Goal: Task Accomplishment & Management: Manage account settings

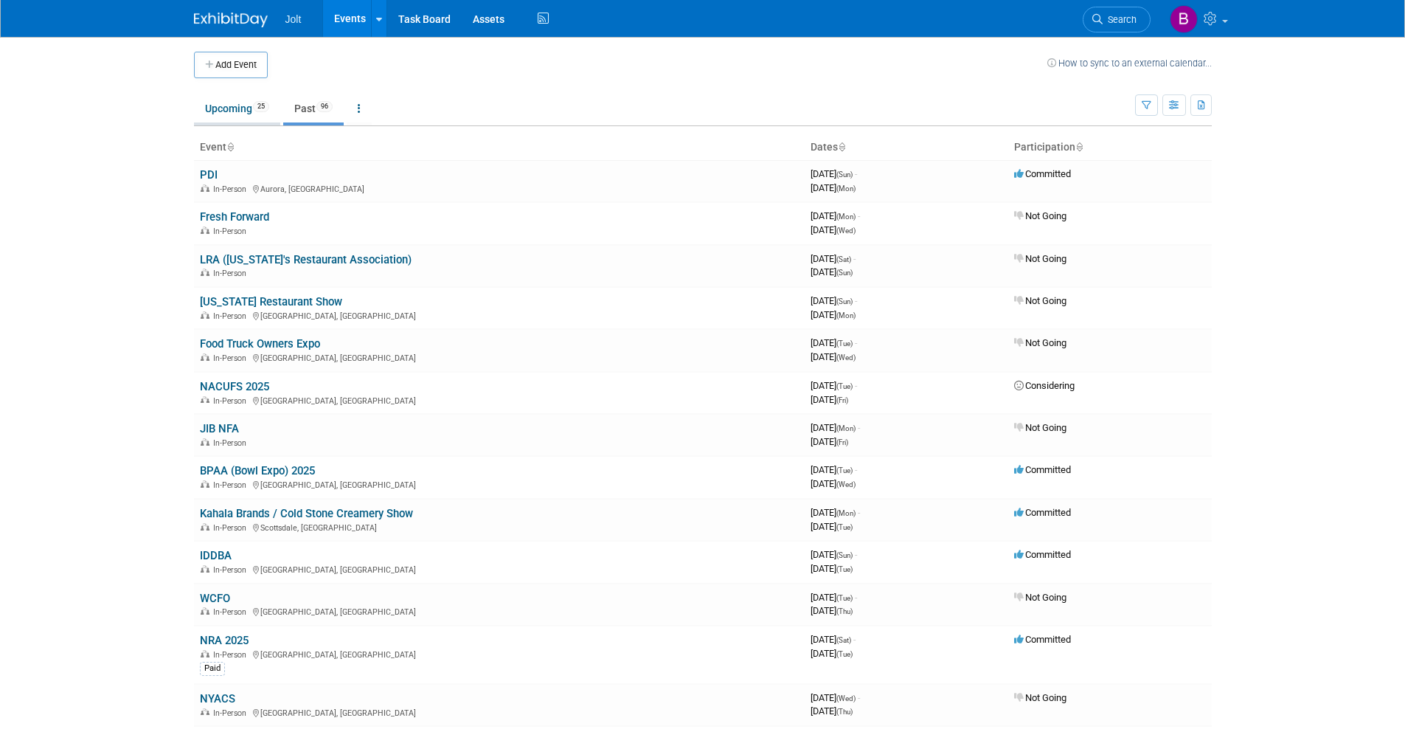
click at [226, 114] on link "Upcoming 25" at bounding box center [237, 108] width 86 height 28
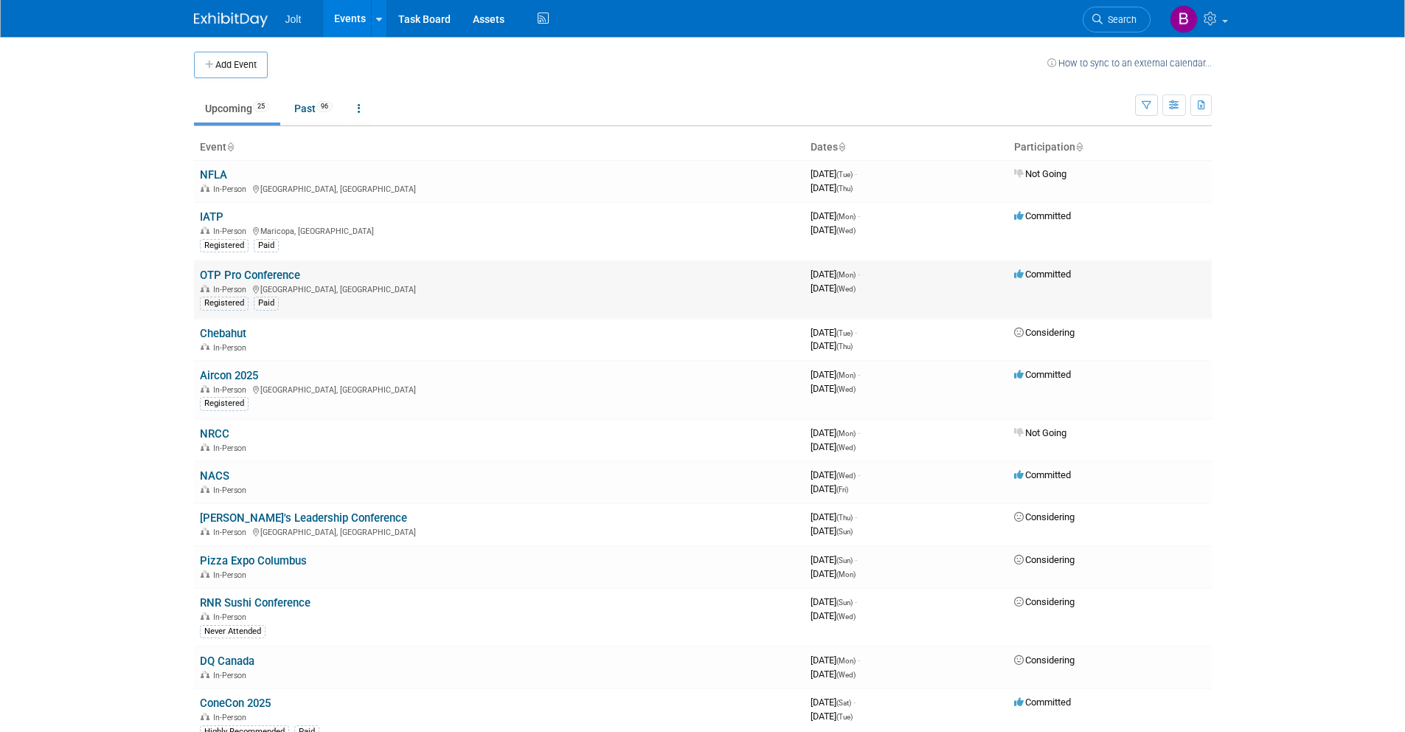
click at [229, 274] on link "OTP Pro Conference" at bounding box center [250, 274] width 100 height 13
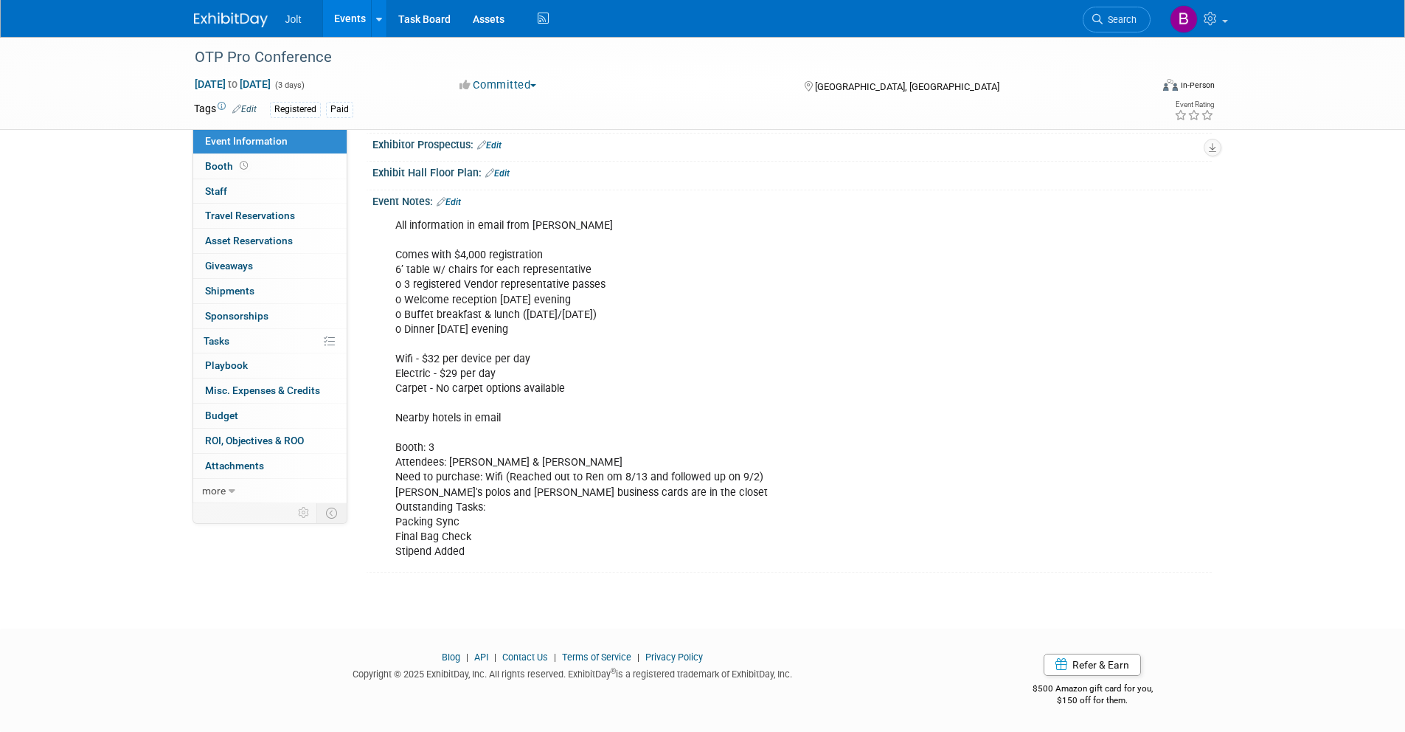
scroll to position [262, 0]
click at [460, 203] on link "Edit" at bounding box center [449, 202] width 24 height 10
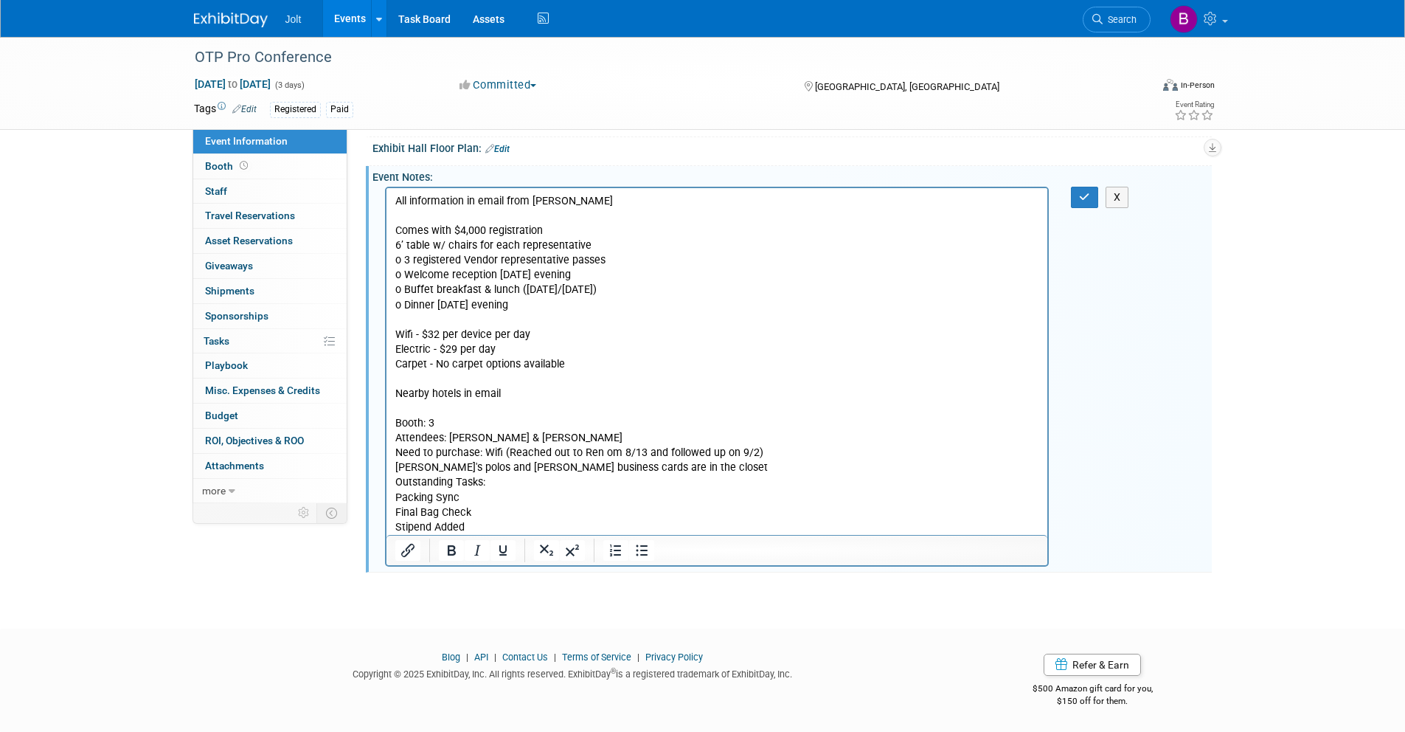
scroll to position [277, 0]
click at [534, 336] on p "All information in email from Josh Jones Comes with $4,000 registration 6’ tabl…" at bounding box center [717, 364] width 645 height 341
click at [1089, 202] on icon "button" at bounding box center [1084, 197] width 11 height 10
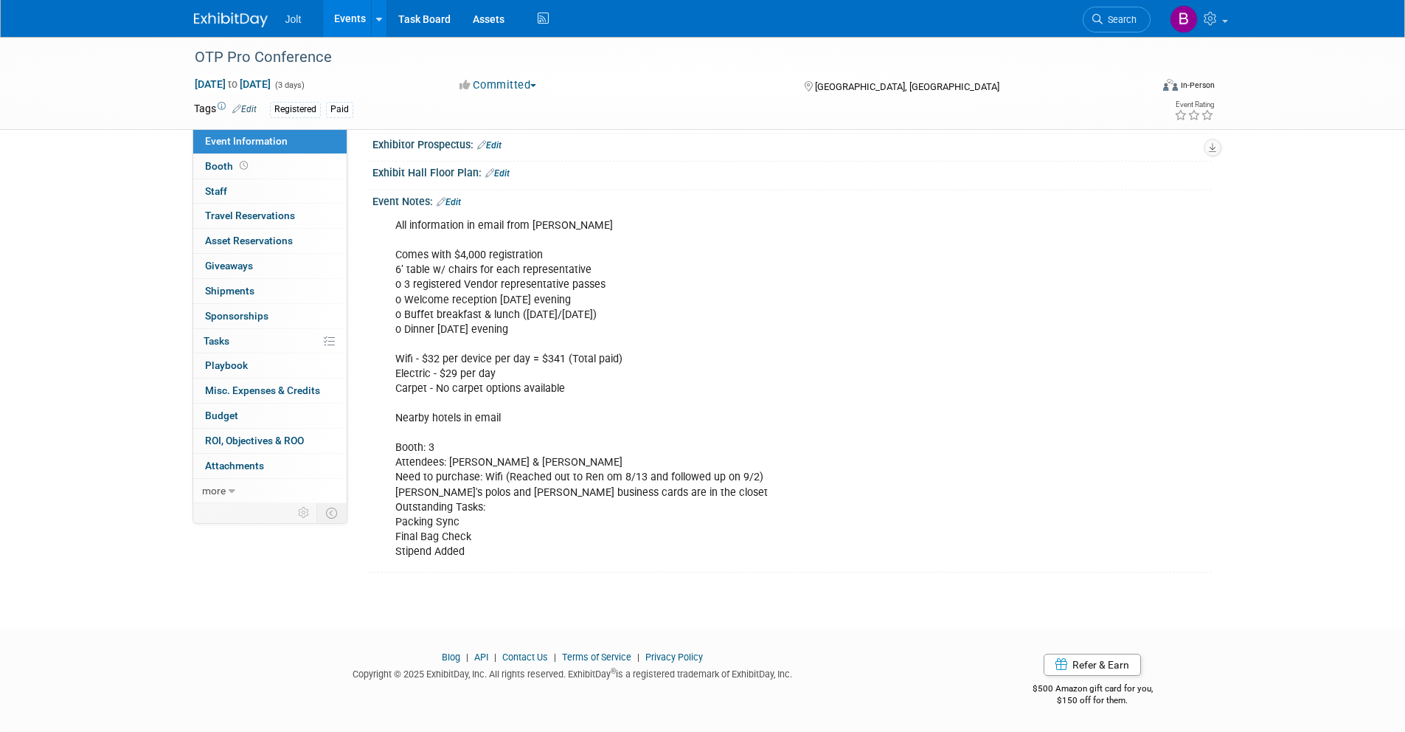
click at [233, 17] on img at bounding box center [231, 20] width 74 height 15
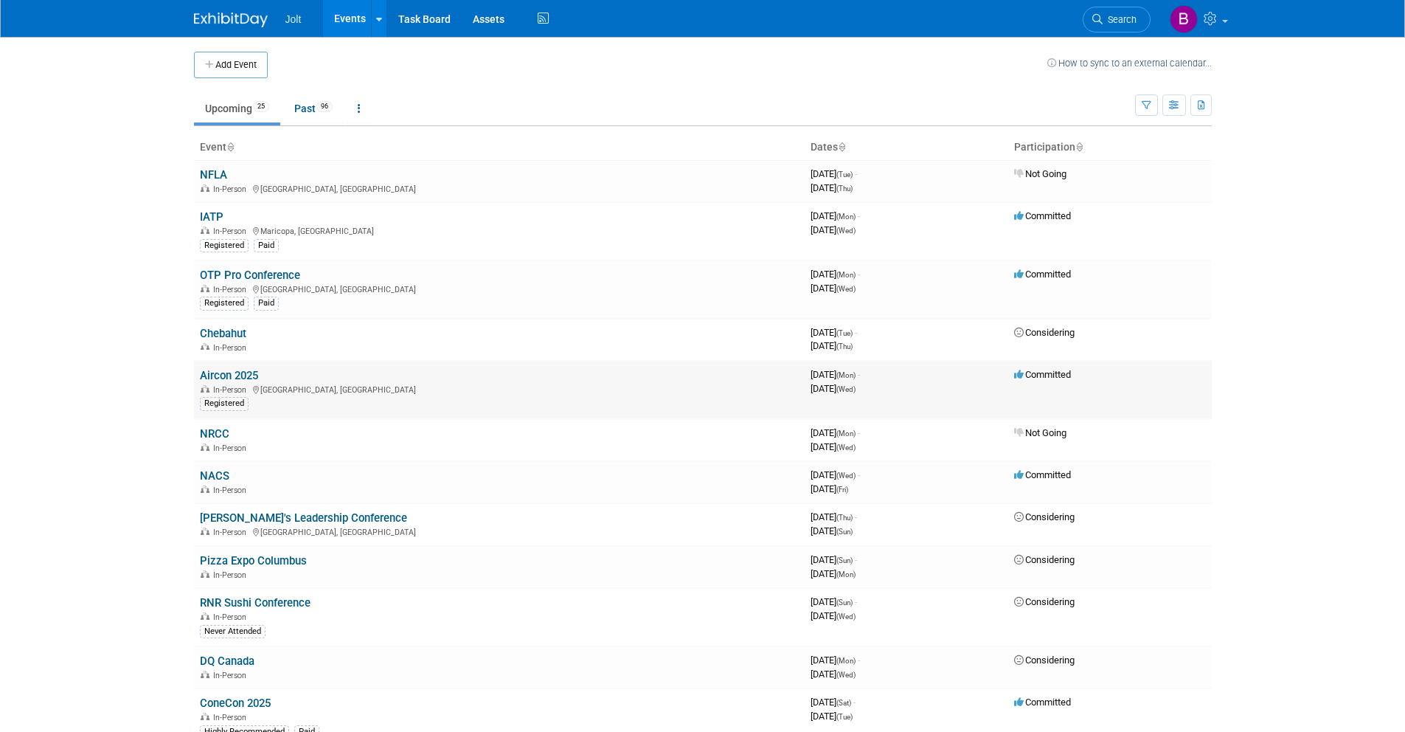
click at [236, 378] on link "Aircon 2025" at bounding box center [229, 375] width 58 height 13
